Goal: Information Seeking & Learning: Learn about a topic

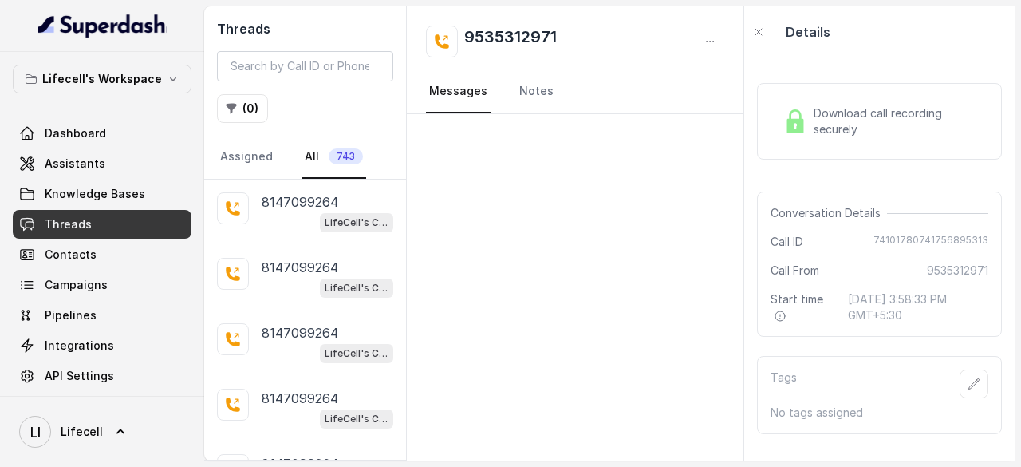
scroll to position [648, 0]
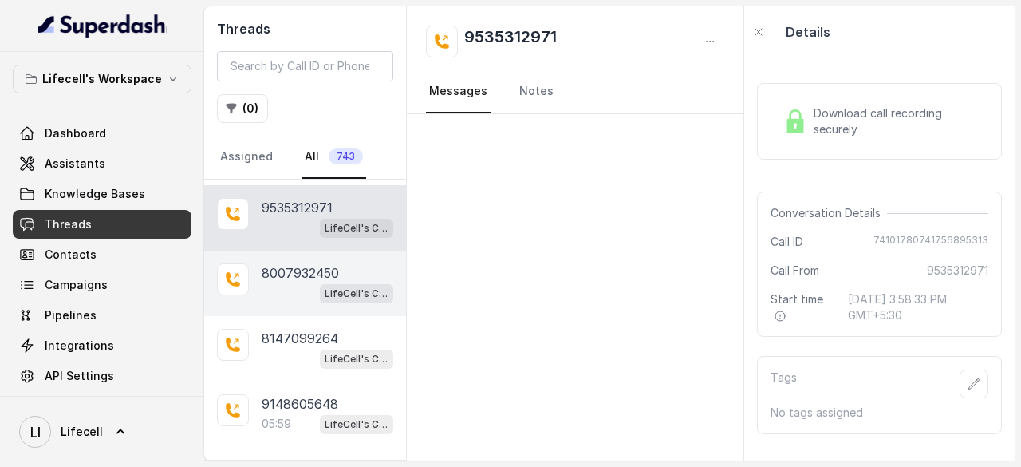
click at [292, 282] on div "LifeCell's Call Assistant" at bounding box center [328, 292] width 132 height 21
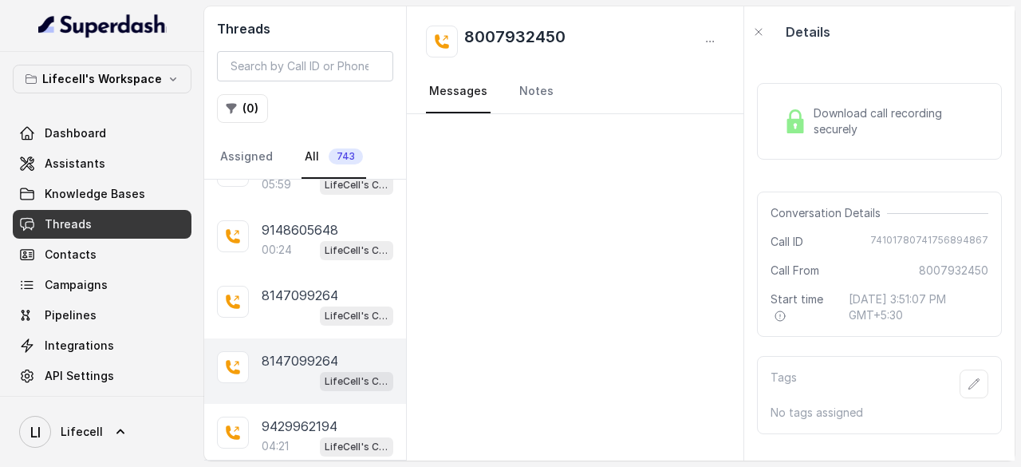
scroll to position [968, 0]
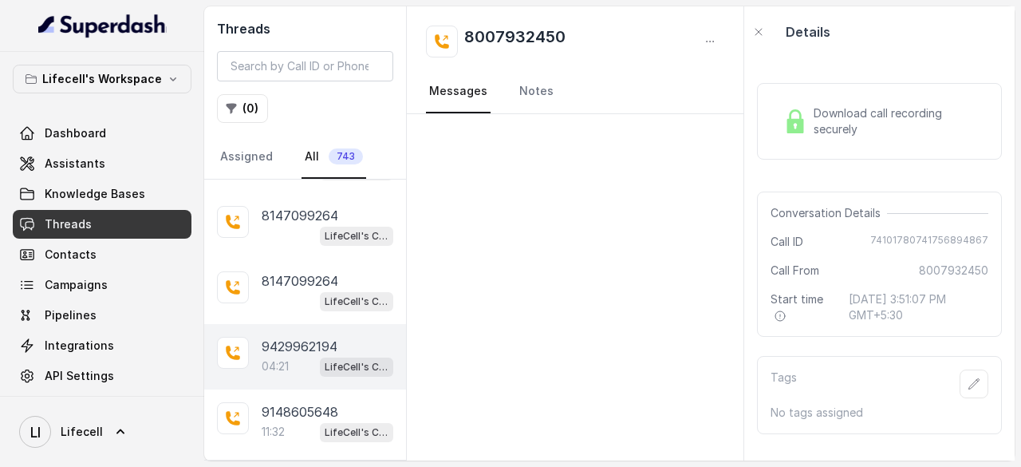
click at [311, 339] on p "9429962194" at bounding box center [300, 346] width 76 height 19
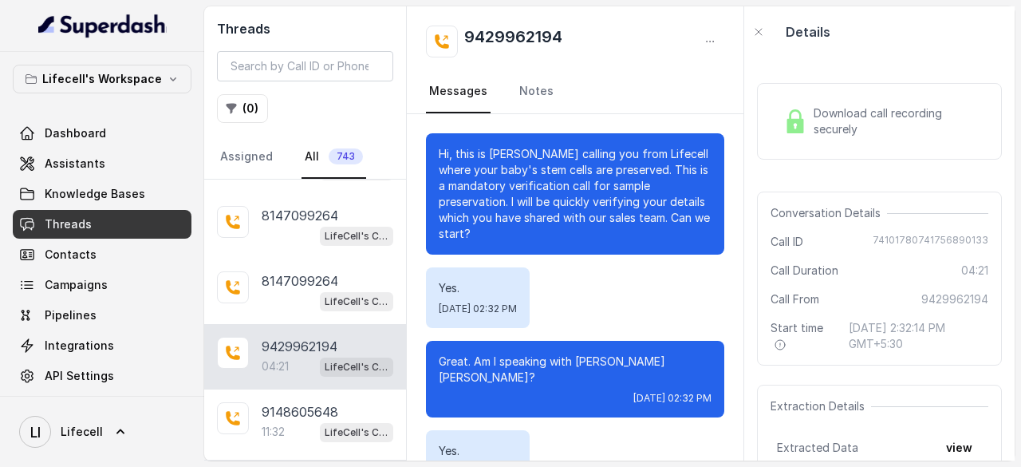
scroll to position [3156, 0]
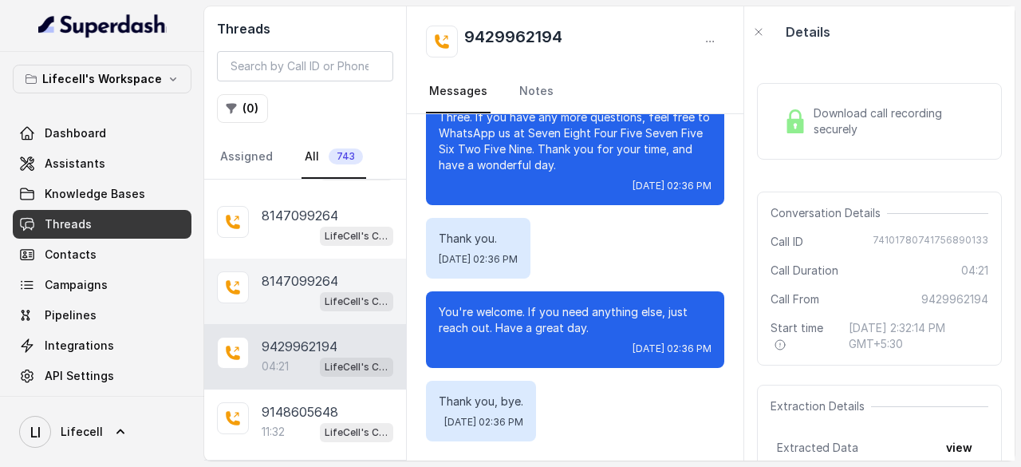
click at [284, 272] on p "8147099264" at bounding box center [300, 280] width 77 height 19
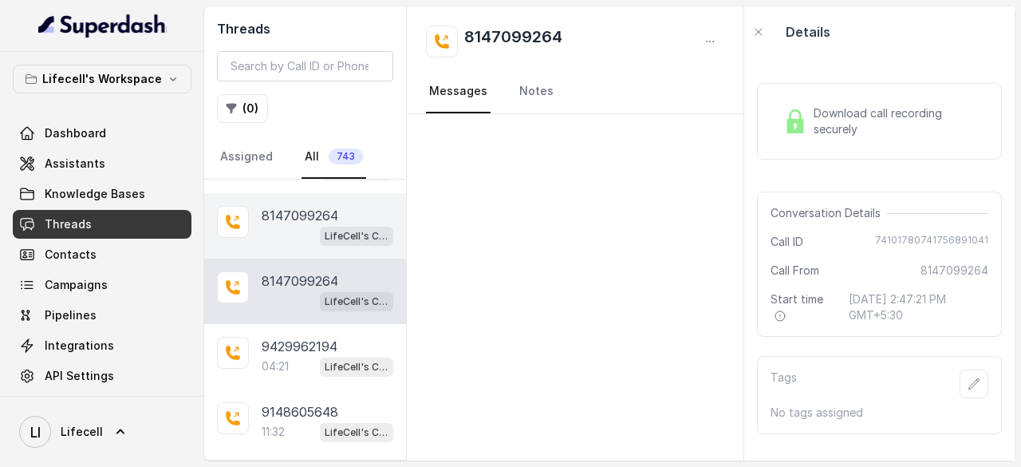
click at [284, 225] on div "LifeCell's Call Assistant" at bounding box center [328, 235] width 132 height 21
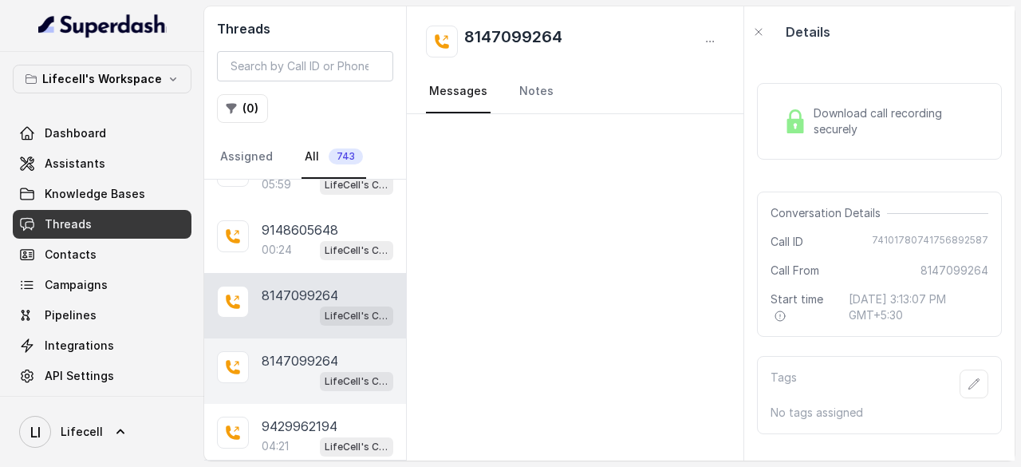
scroll to position [808, 0]
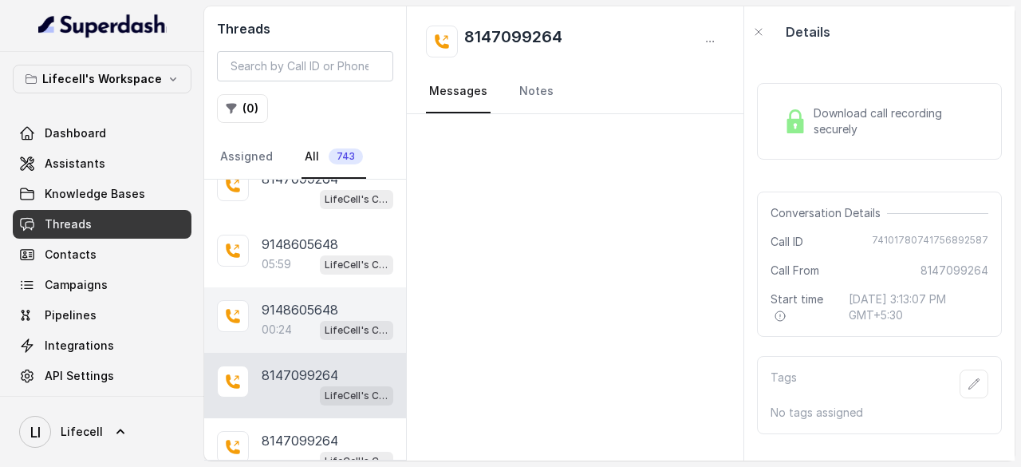
click at [284, 300] on p "9148605648" at bounding box center [300, 309] width 77 height 19
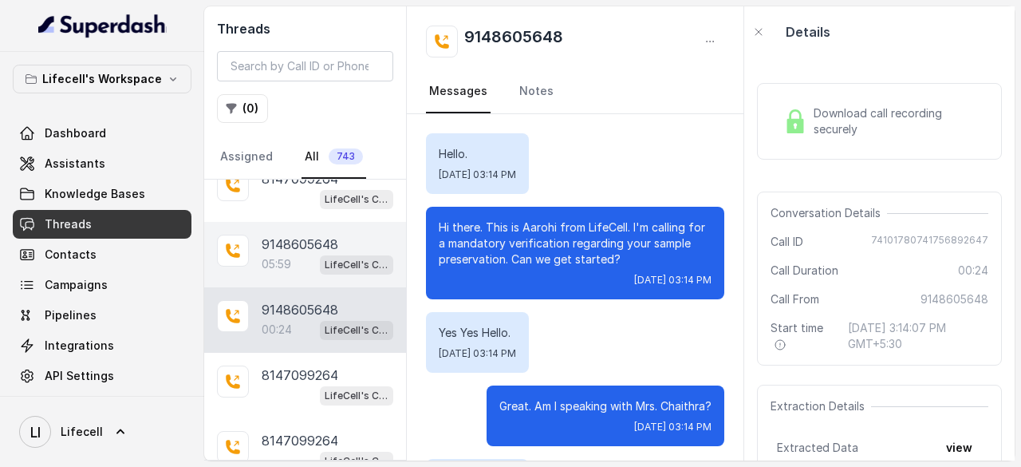
click at [279, 243] on p "9148605648" at bounding box center [300, 244] width 77 height 19
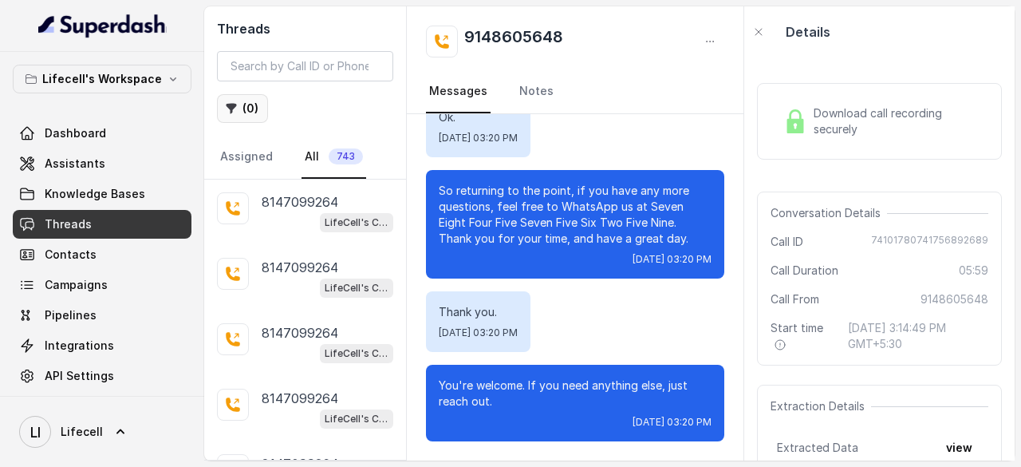
click at [236, 109] on icon "button" at bounding box center [231, 108] width 13 height 13
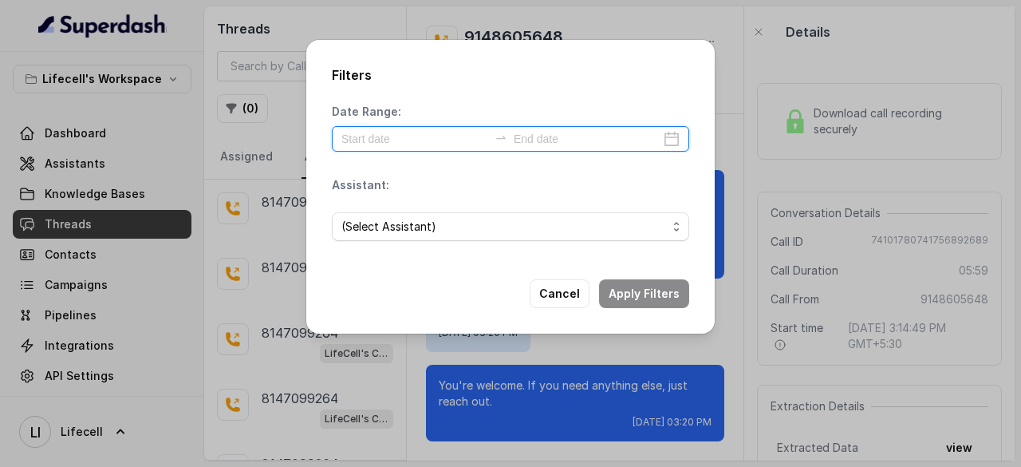
click at [429, 139] on input at bounding box center [414, 139] width 147 height 18
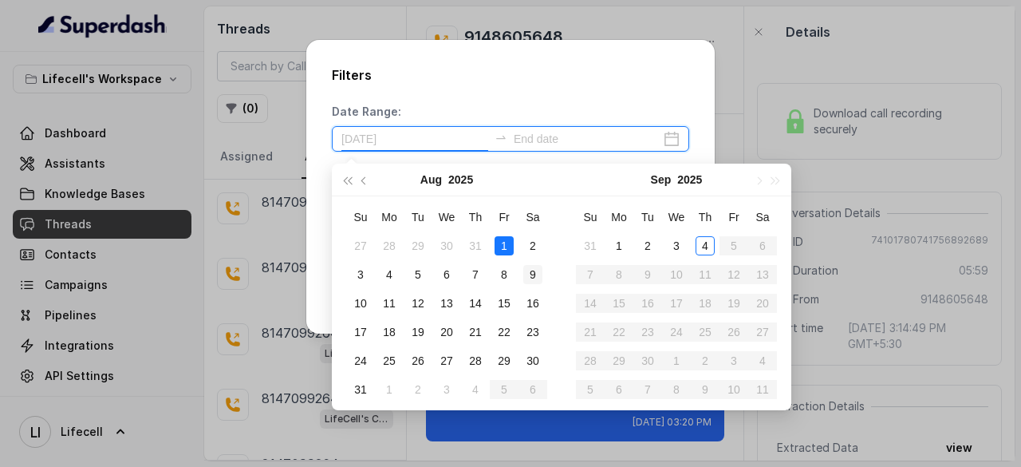
type input "[DATE]"
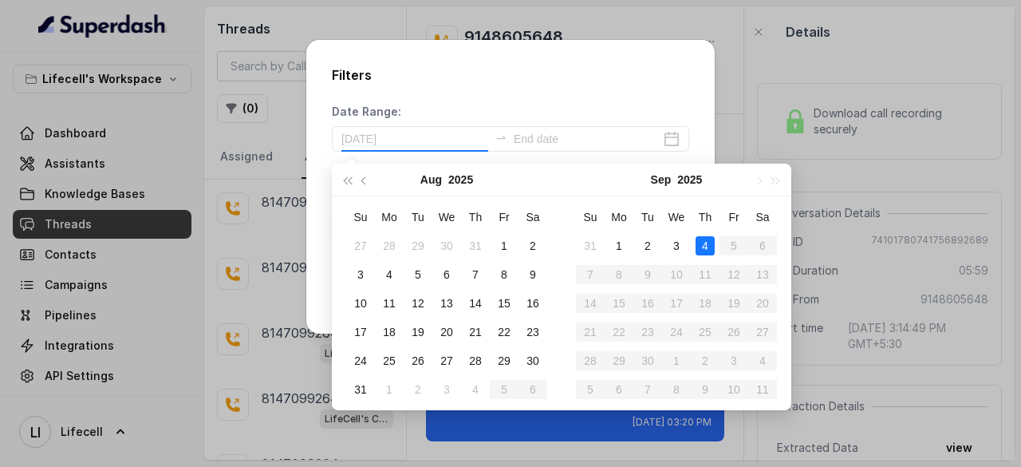
click at [703, 249] on div "4" at bounding box center [705, 245] width 19 height 19
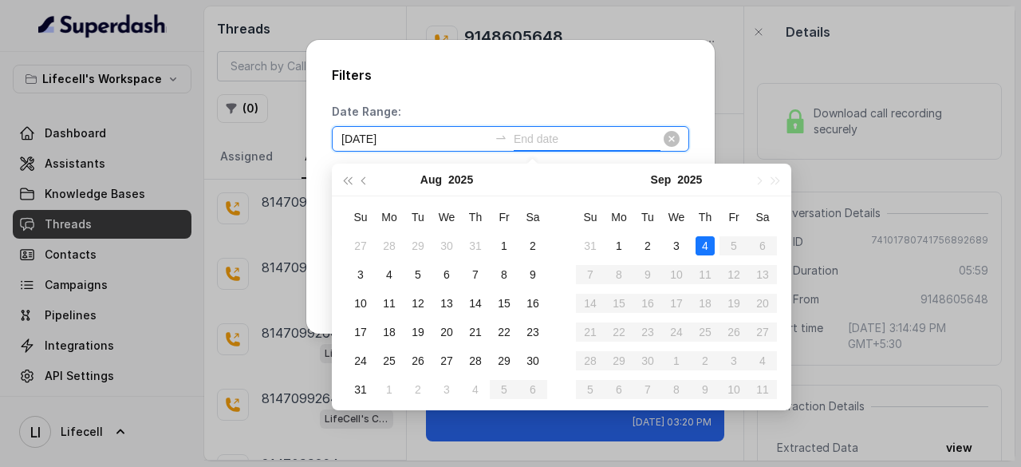
click at [583, 128] on div "[DATE]" at bounding box center [510, 139] width 357 height 26
type input "[DATE]"
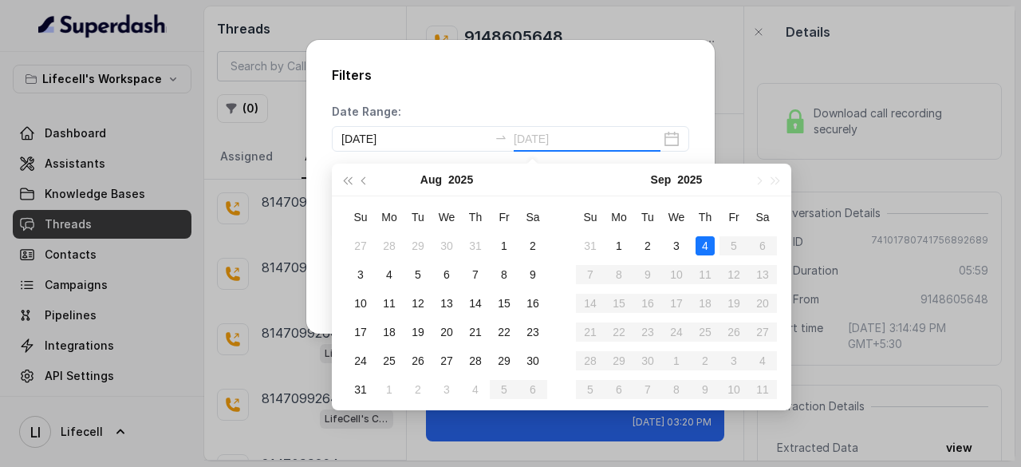
click at [707, 246] on div "4" at bounding box center [705, 245] width 19 height 19
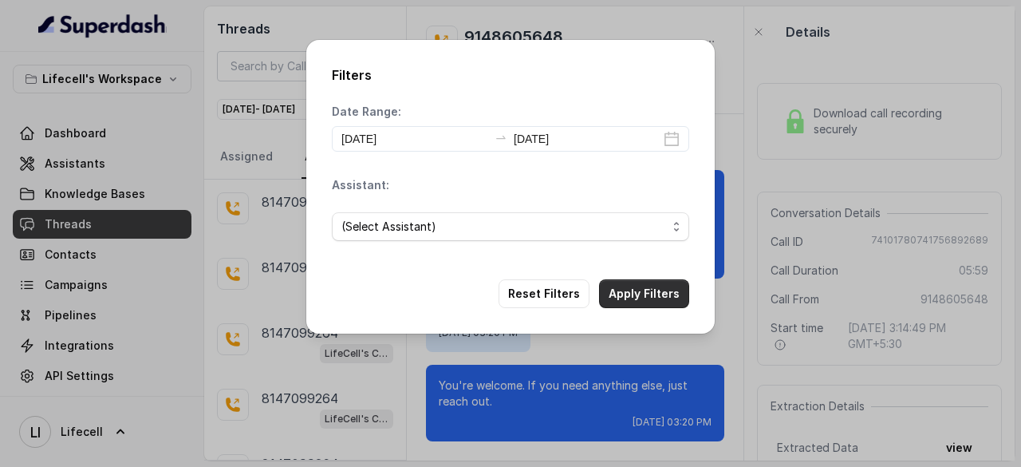
click at [635, 294] on button "Apply Filters" at bounding box center [644, 293] width 90 height 29
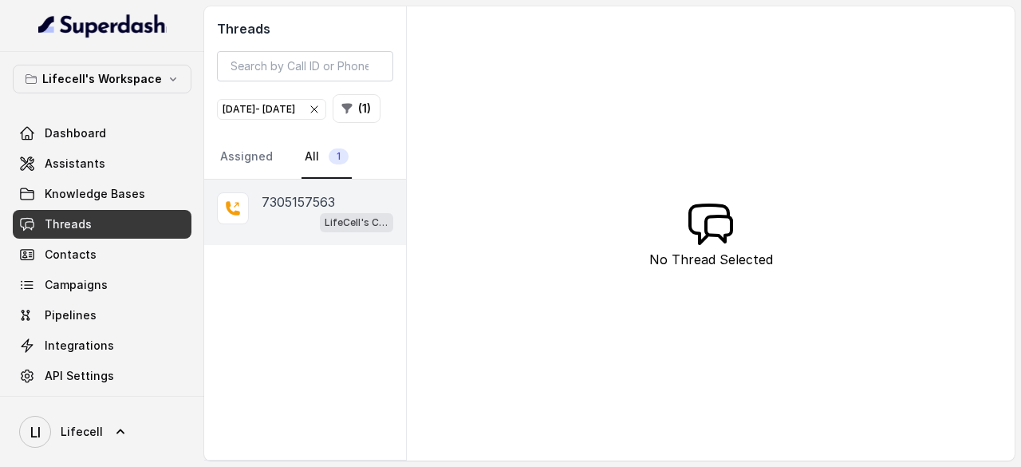
click at [270, 232] on div "LifeCell's Call Assistant" at bounding box center [328, 221] width 132 height 21
